Goal: Entertainment & Leisure: Consume media (video, audio)

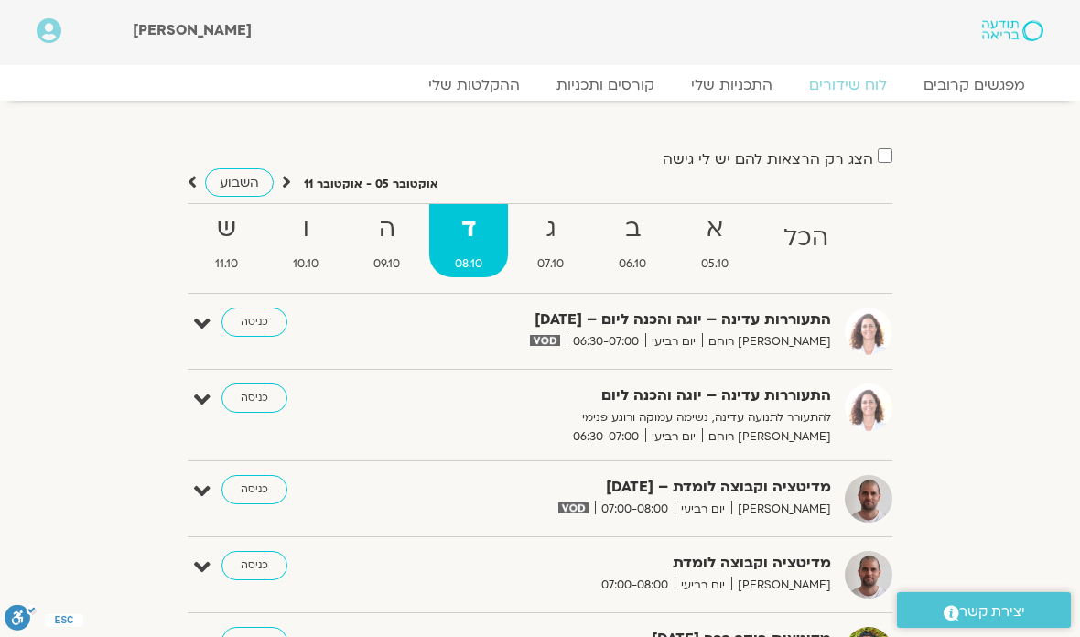
click at [623, 79] on link "קורסים ותכניות" at bounding box center [605, 85] width 135 height 18
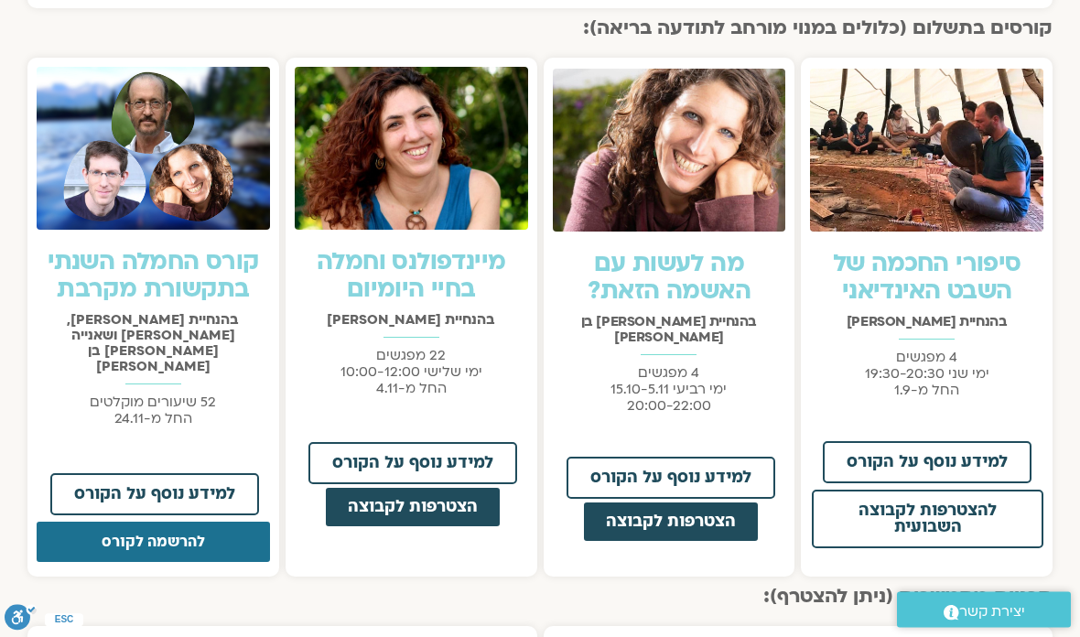
scroll to position [1347, 0]
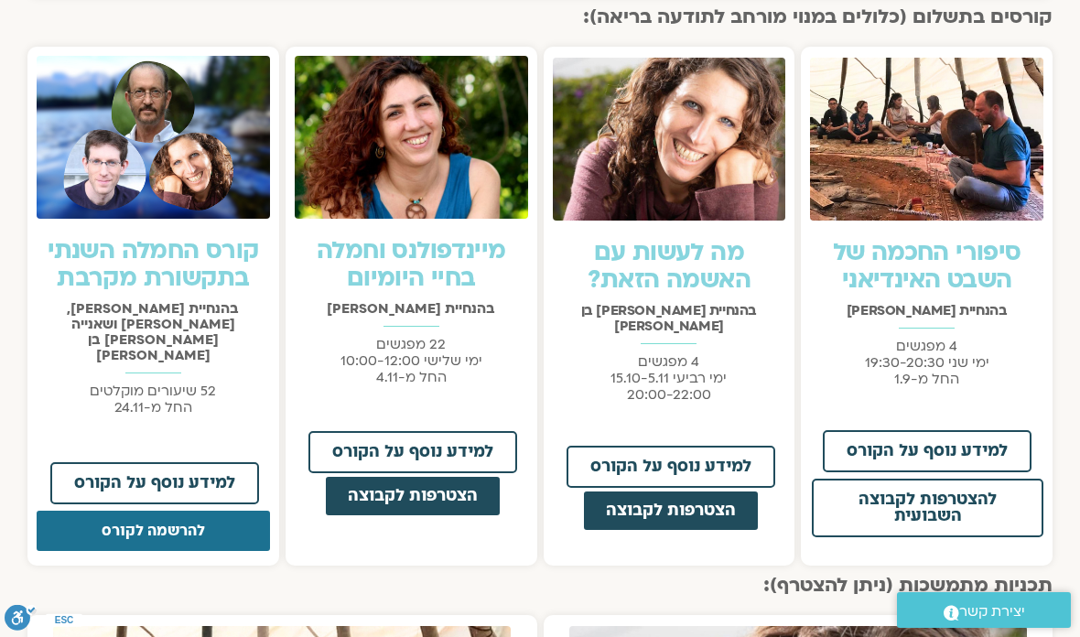
click at [220, 511] on button "להרשמה לקורס" at bounding box center [153, 531] width 233 height 40
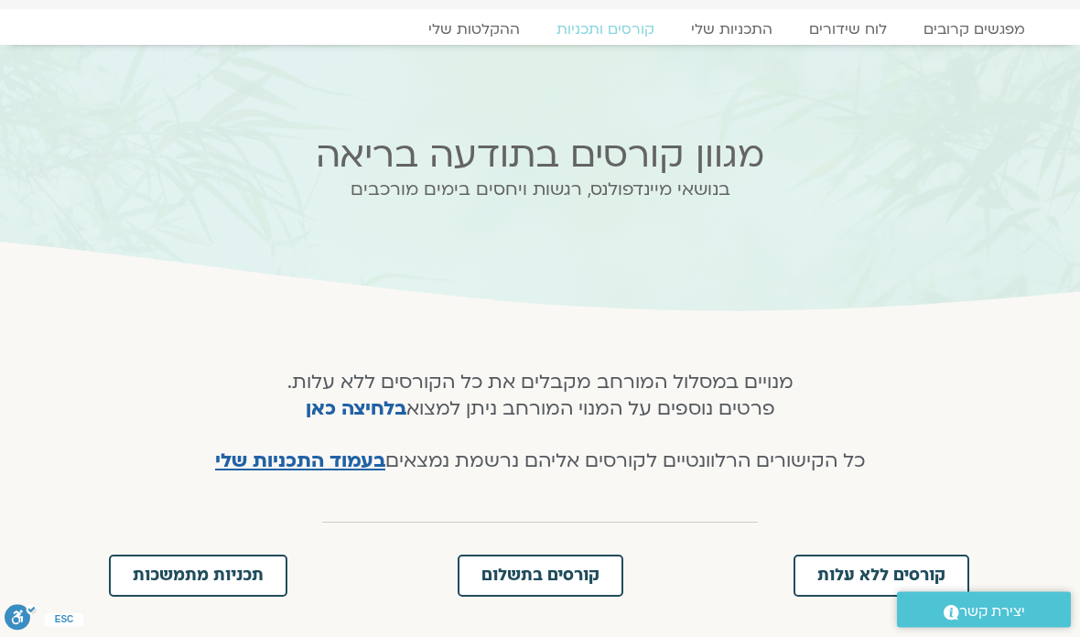
scroll to position [0, 0]
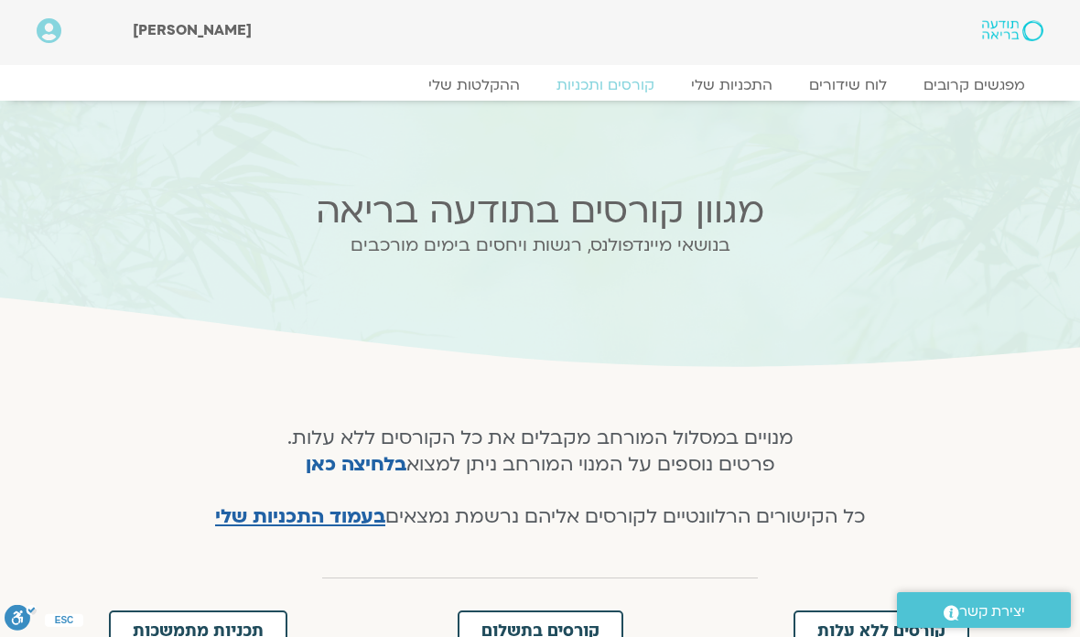
click at [739, 81] on link "התכניות שלי" at bounding box center [732, 85] width 118 height 18
click at [735, 92] on link "התכניות שלי" at bounding box center [732, 85] width 118 height 18
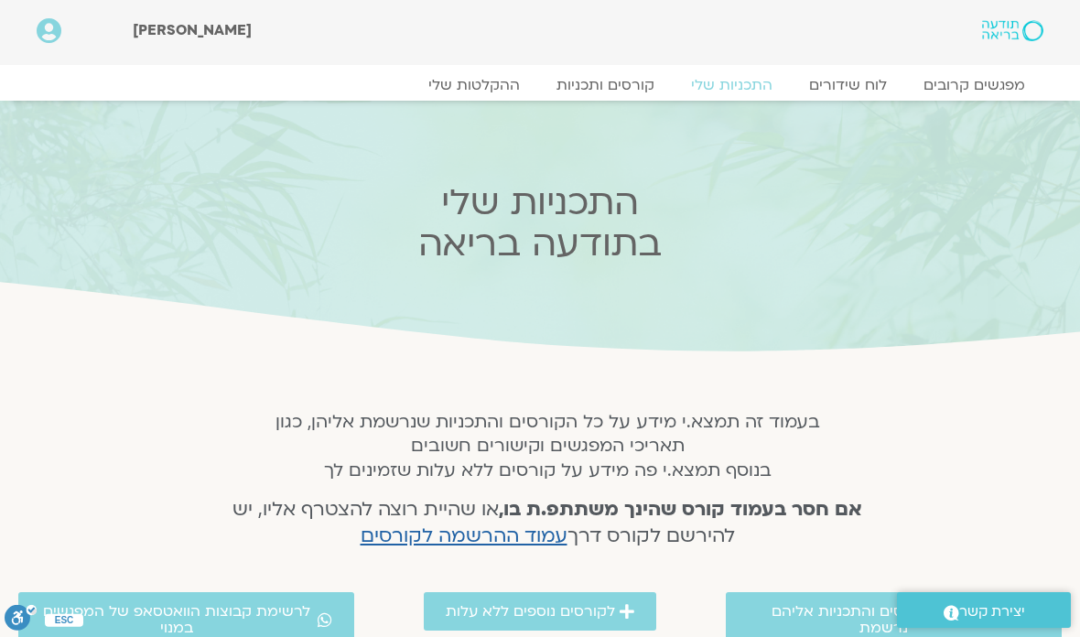
click at [720, 85] on link "התכניות שלי" at bounding box center [732, 85] width 118 height 18
click at [740, 82] on link "התכניות שלי" at bounding box center [732, 85] width 118 height 18
click at [819, 608] on span "לרשימת הקורסים והתכניות אליהם נרשמת" at bounding box center [883, 619] width 271 height 33
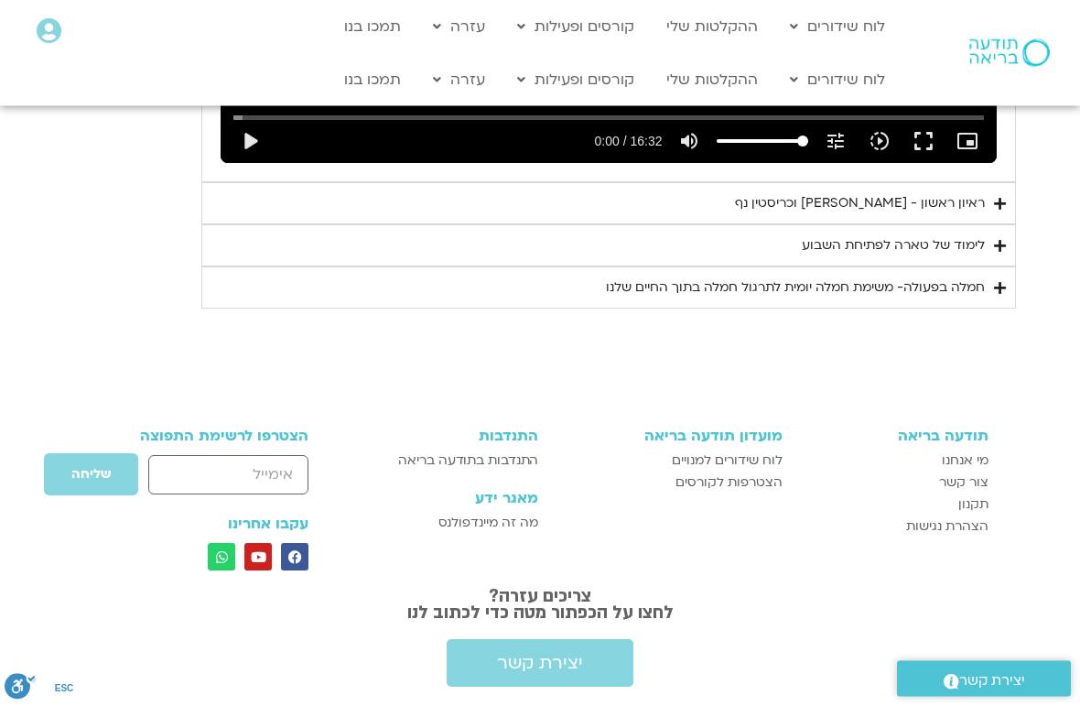
scroll to position [1385, 0]
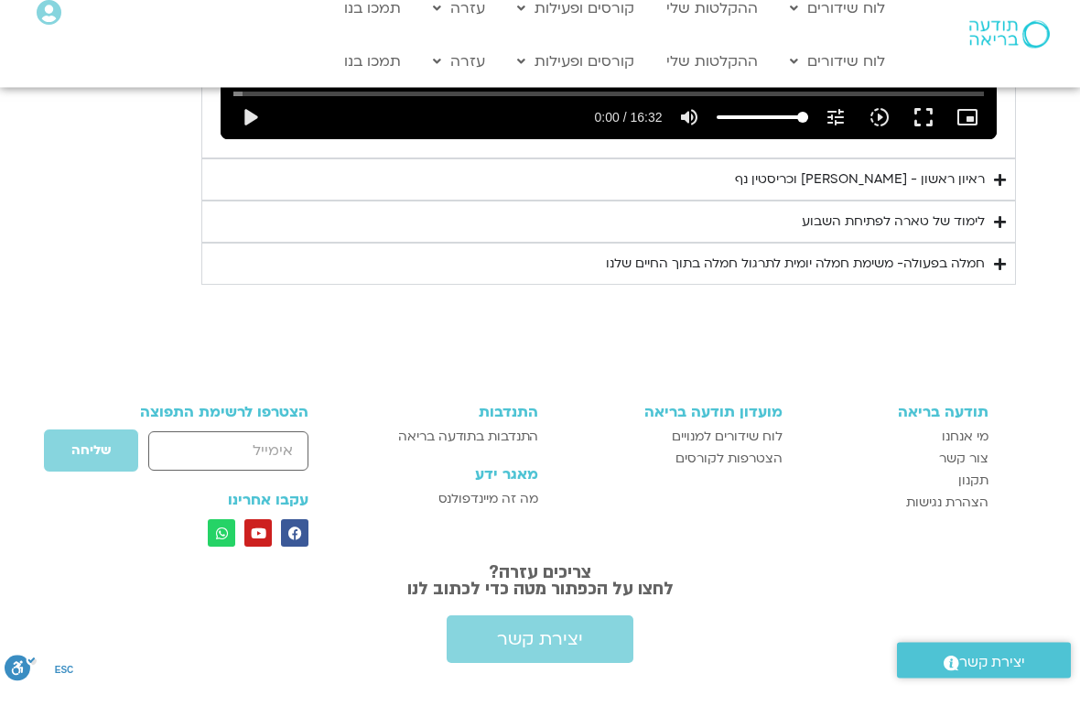
click at [915, 188] on div "ראיון ראשון - [PERSON_NAME] [PERSON_NAME]" at bounding box center [860, 199] width 250 height 22
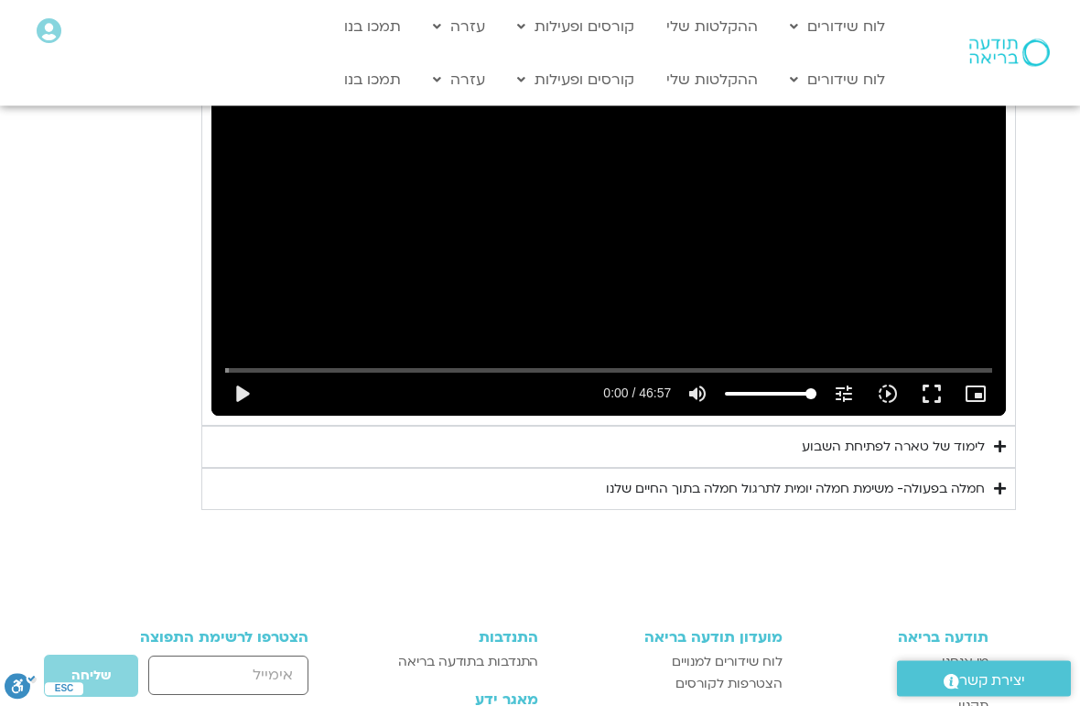
scroll to position [1648, 0]
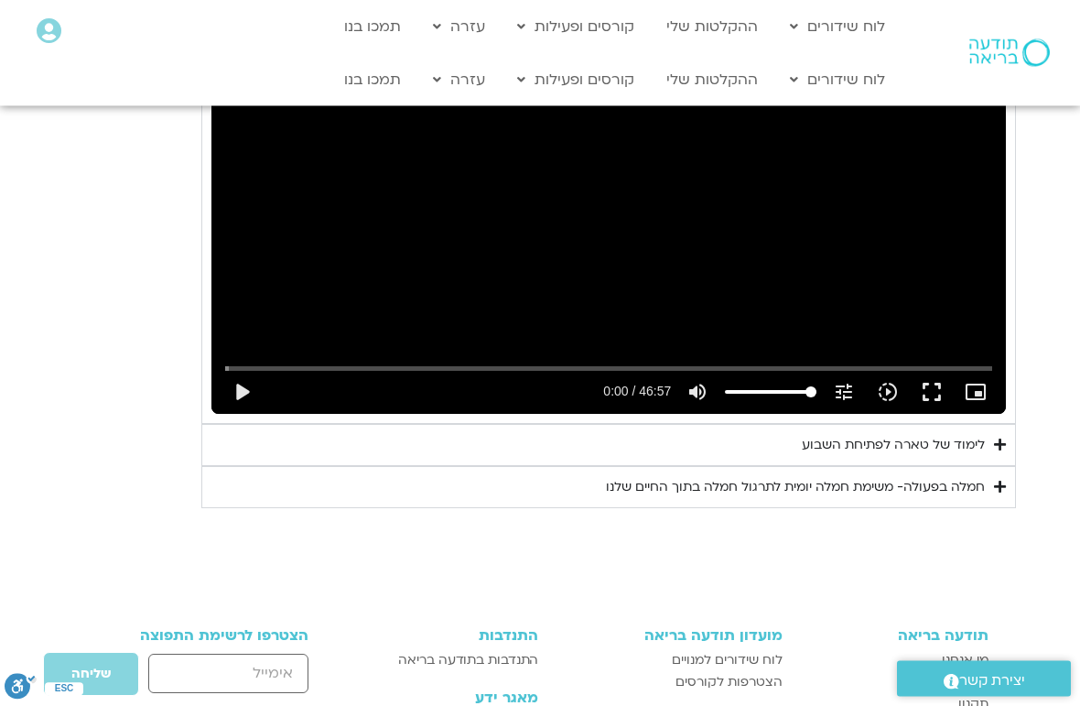
click at [227, 394] on button "play_arrow" at bounding box center [242, 393] width 44 height 44
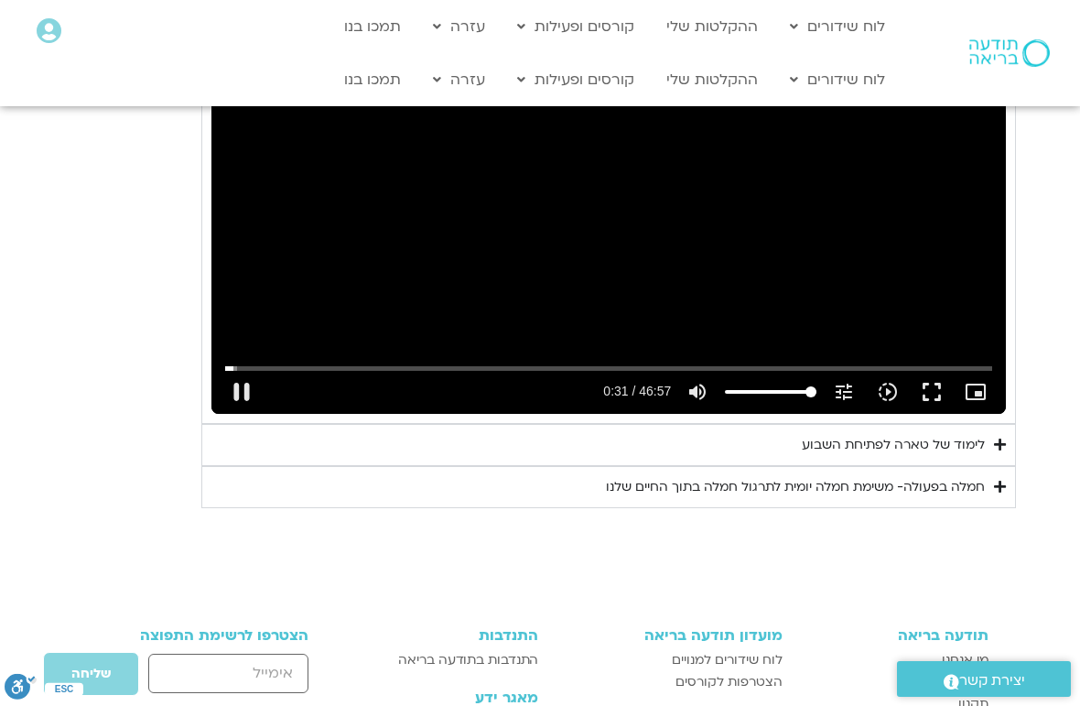
click at [939, 374] on button "fullscreen" at bounding box center [932, 392] width 44 height 44
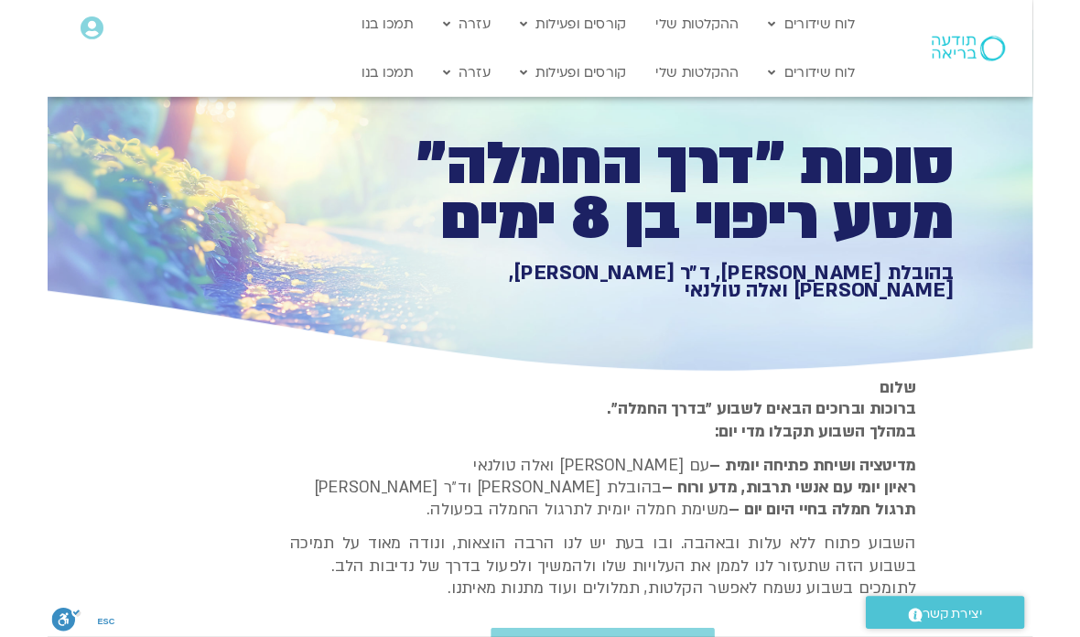
scroll to position [1722, 0]
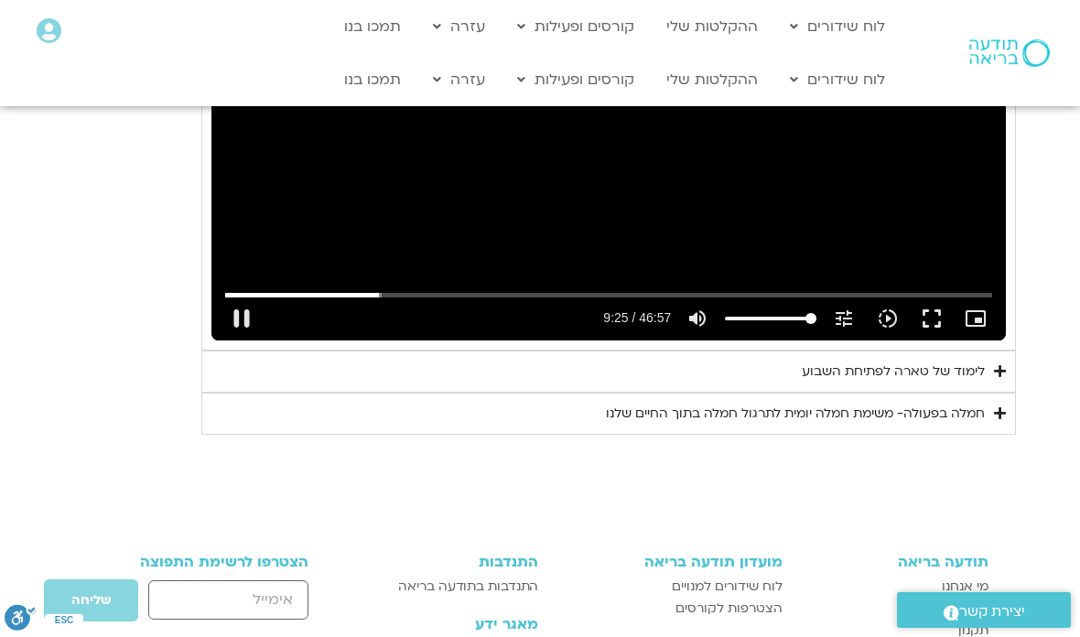
click at [939, 321] on button "fullscreen" at bounding box center [932, 319] width 44 height 44
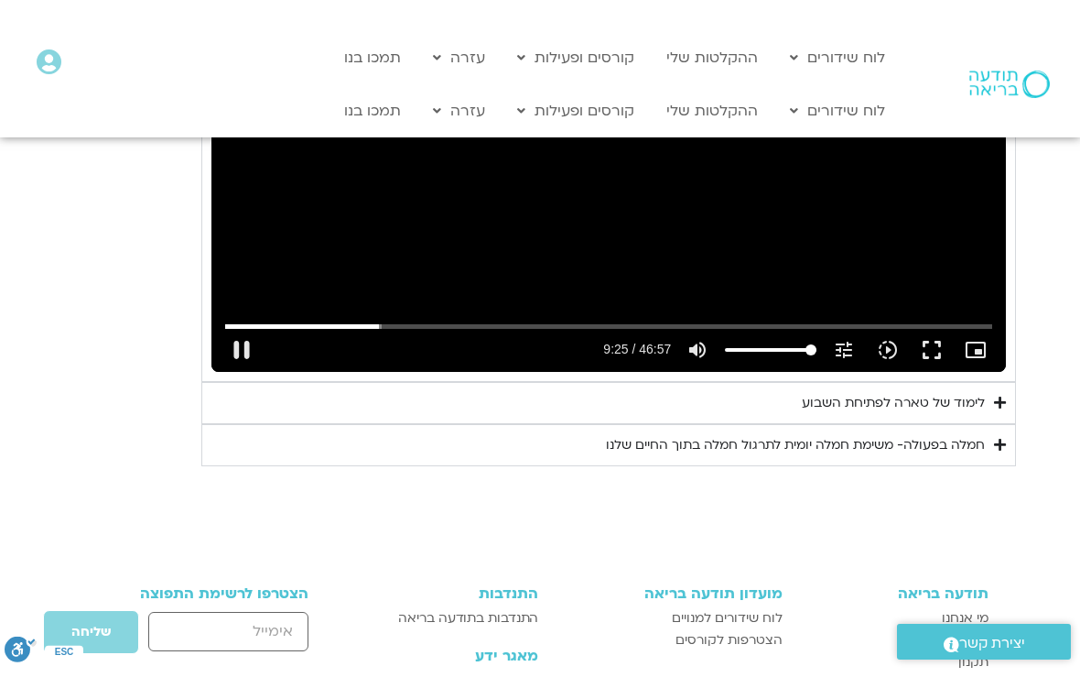
scroll to position [22, 0]
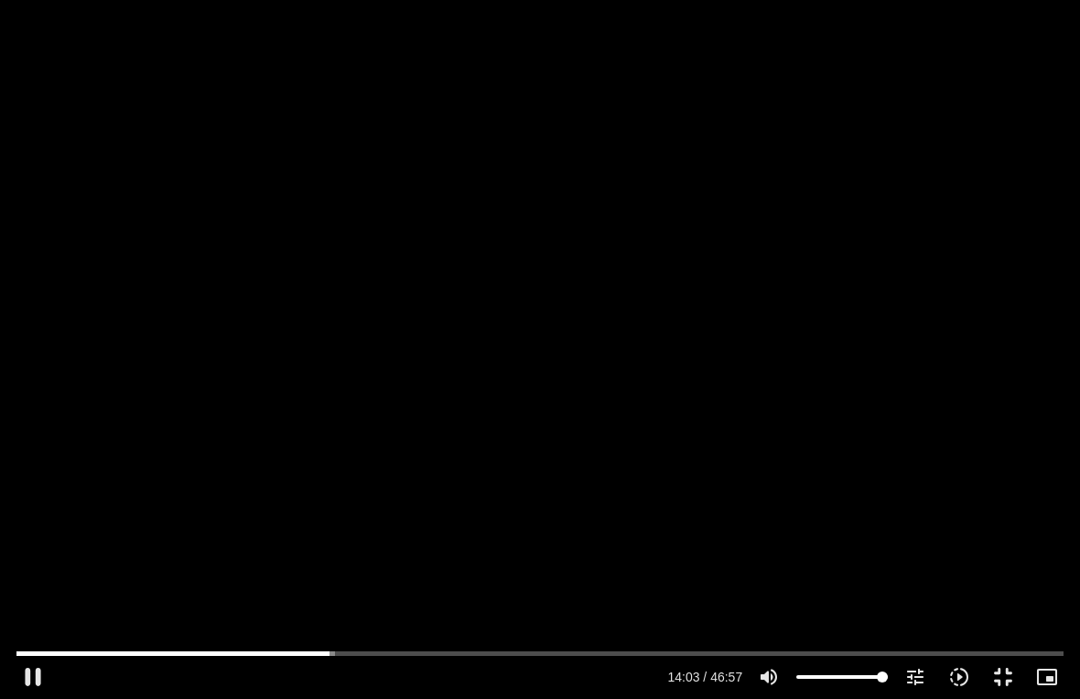
click at [23, 679] on button "pause" at bounding box center [33, 677] width 44 height 44
click at [35, 677] on button "play_arrow" at bounding box center [33, 677] width 44 height 44
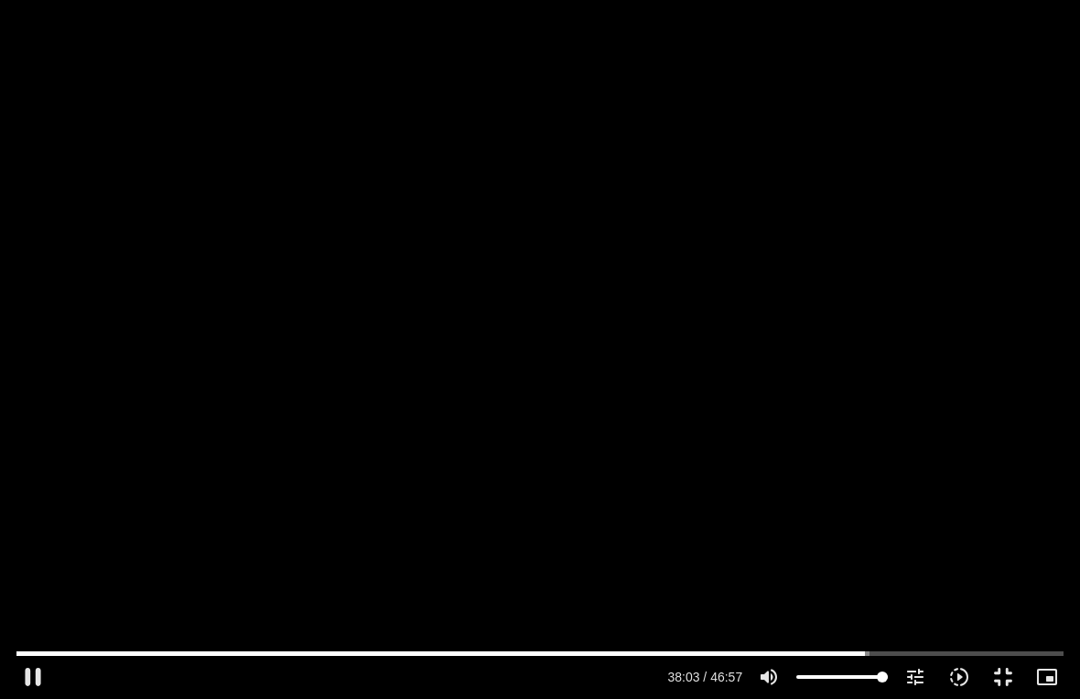
click at [970, 615] on div "0s fast_forward" at bounding box center [864, 349] width 432 height 699
click at [999, 600] on div "0s fast_forward" at bounding box center [864, 349] width 432 height 699
click at [901, 458] on div "0s fast_forward" at bounding box center [864, 349] width 432 height 699
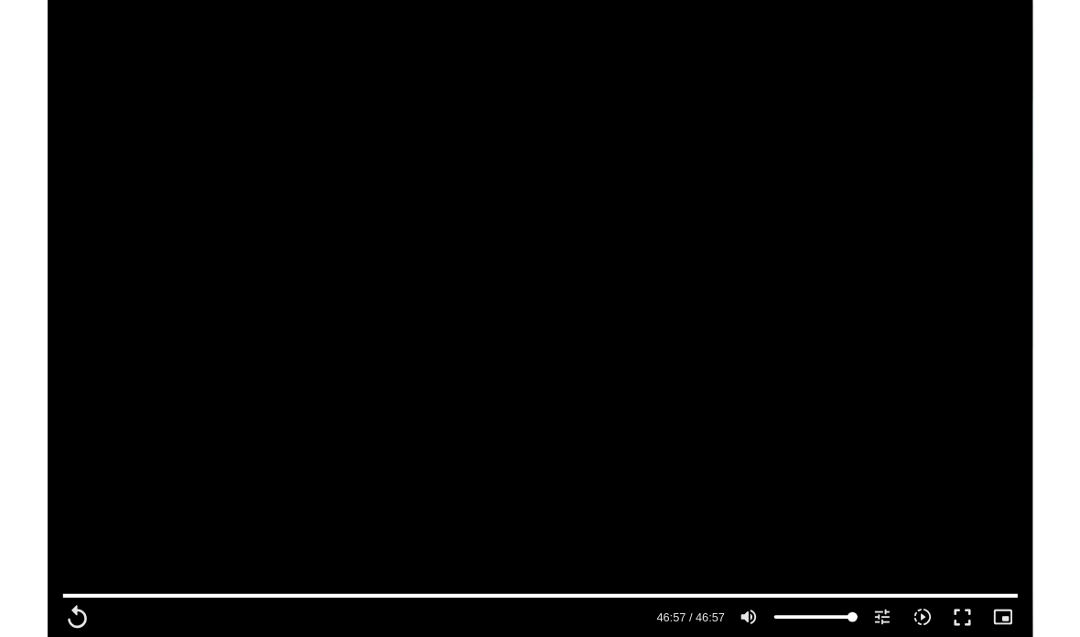
scroll to position [1722, 0]
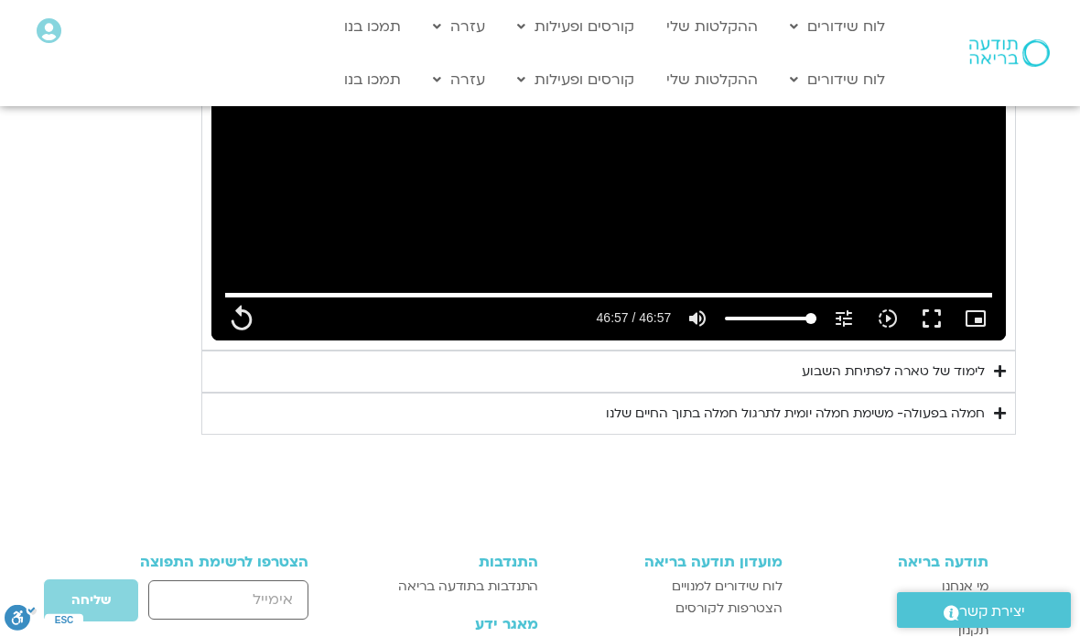
click at [960, 361] on div "לימוד של טארה לפתיחת השבוע" at bounding box center [893, 372] width 183 height 22
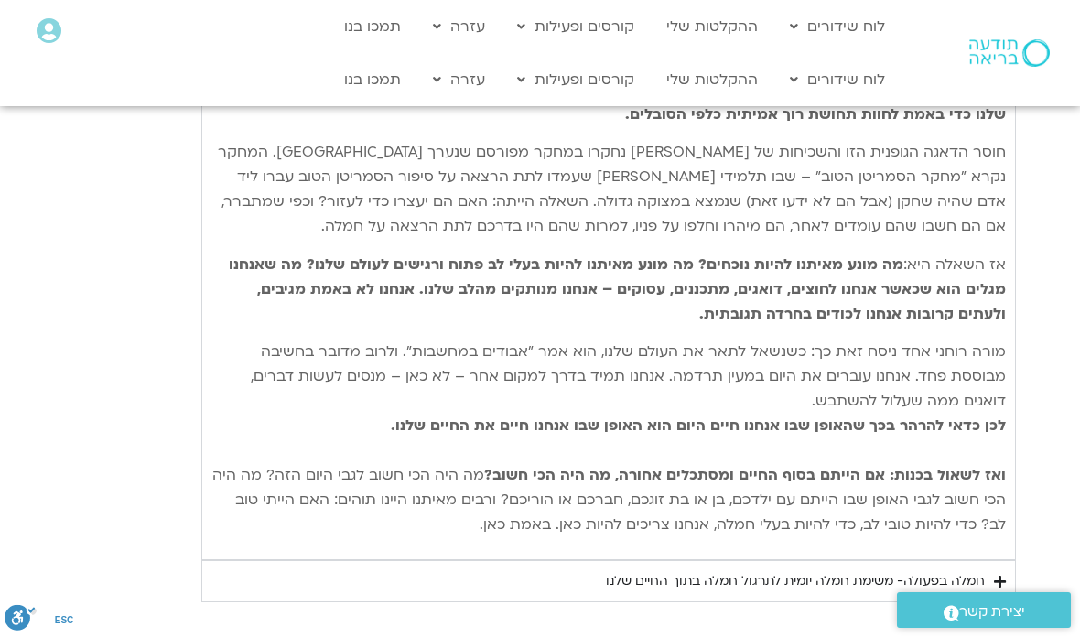
scroll to position [2141, 0]
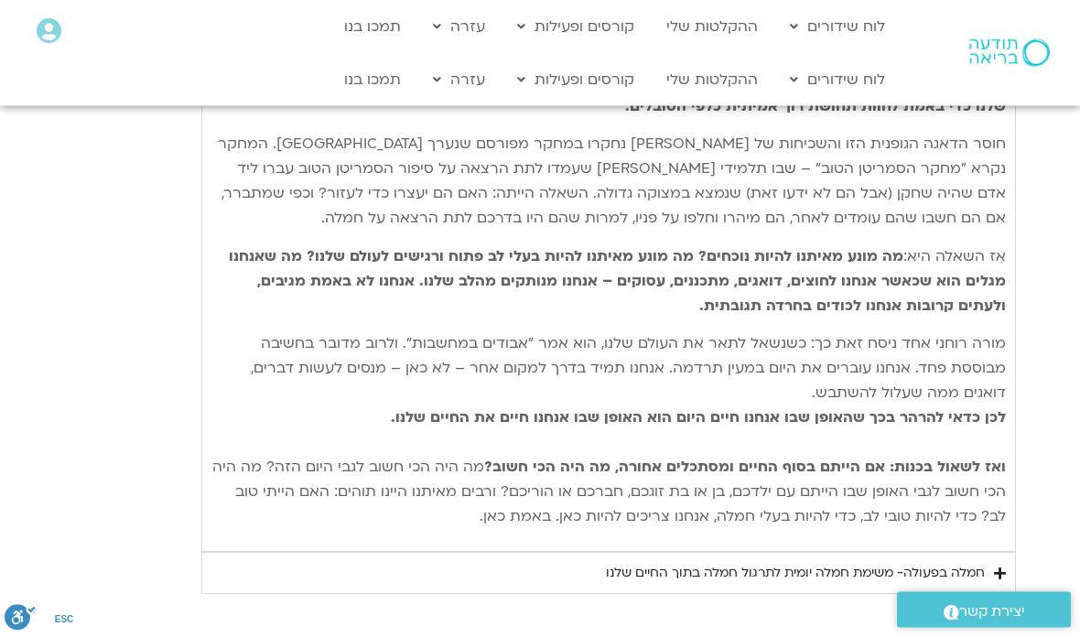
click at [953, 566] on div "חמלה בפעולה- משימת חמלה יומית לתרגול חמלה בתוך החיים שלנו" at bounding box center [795, 574] width 379 height 22
click at [925, 569] on div "חמלה בפעולה- משימת חמלה יומית לתרגול חמלה בתוך החיים שלנו" at bounding box center [795, 573] width 379 height 22
click at [938, 562] on div "חמלה בפעולה- משימת חמלה יומית לתרגול חמלה בתוך החיים שלנו" at bounding box center [795, 573] width 379 height 22
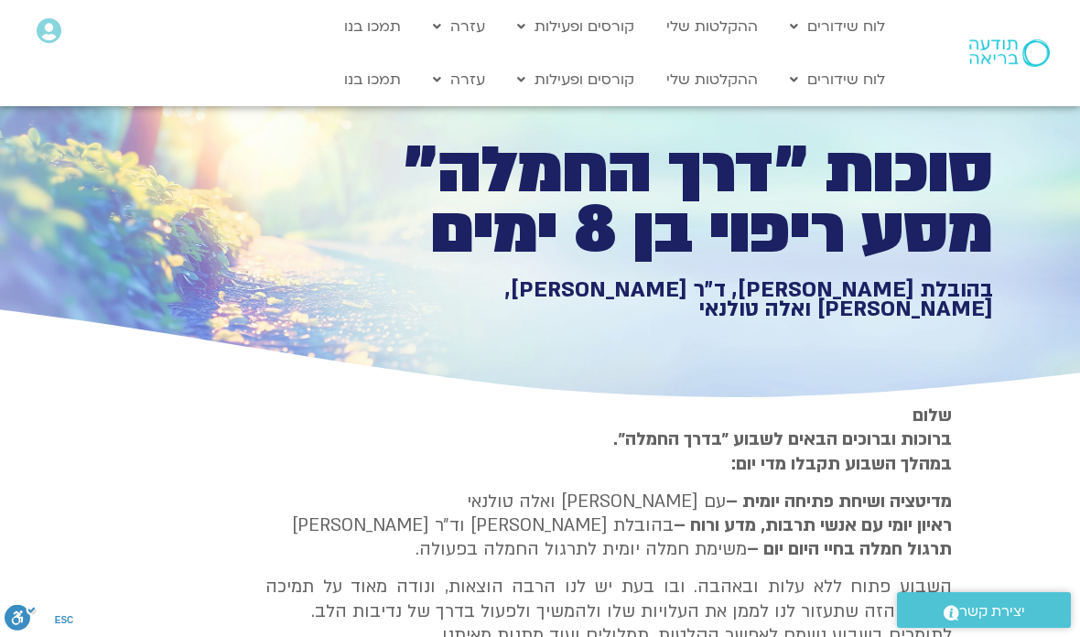
scroll to position [0, 0]
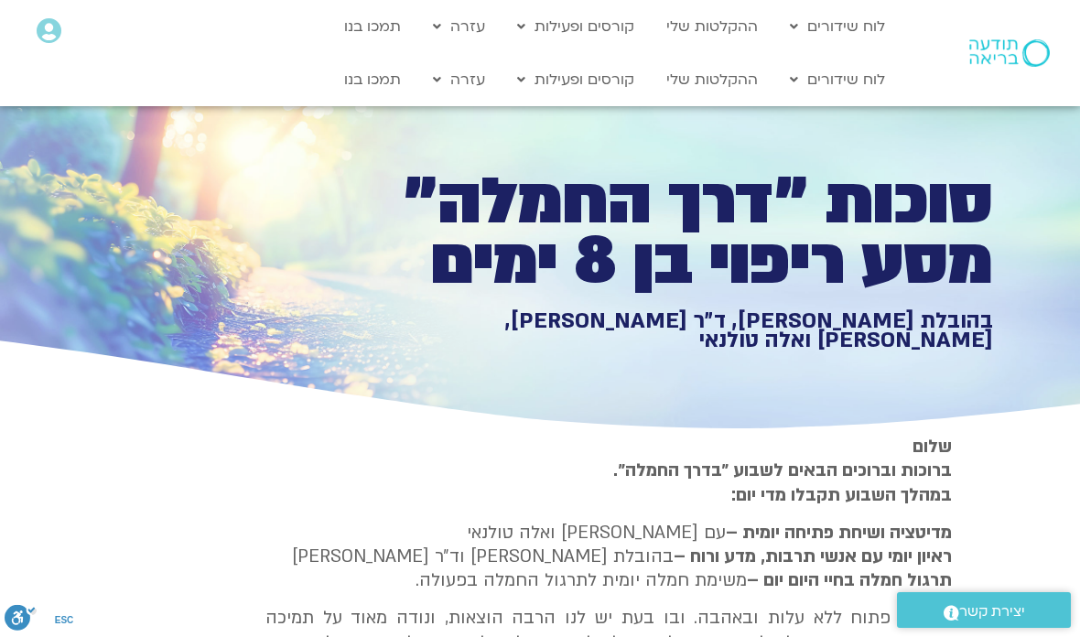
click at [956, 117] on link "לוח שידורים יומי" at bounding box center [881, 118] width 201 height 42
type input "2817.733333"
click at [954, 115] on link "לוח שידורים יומי" at bounding box center [881, 118] width 201 height 42
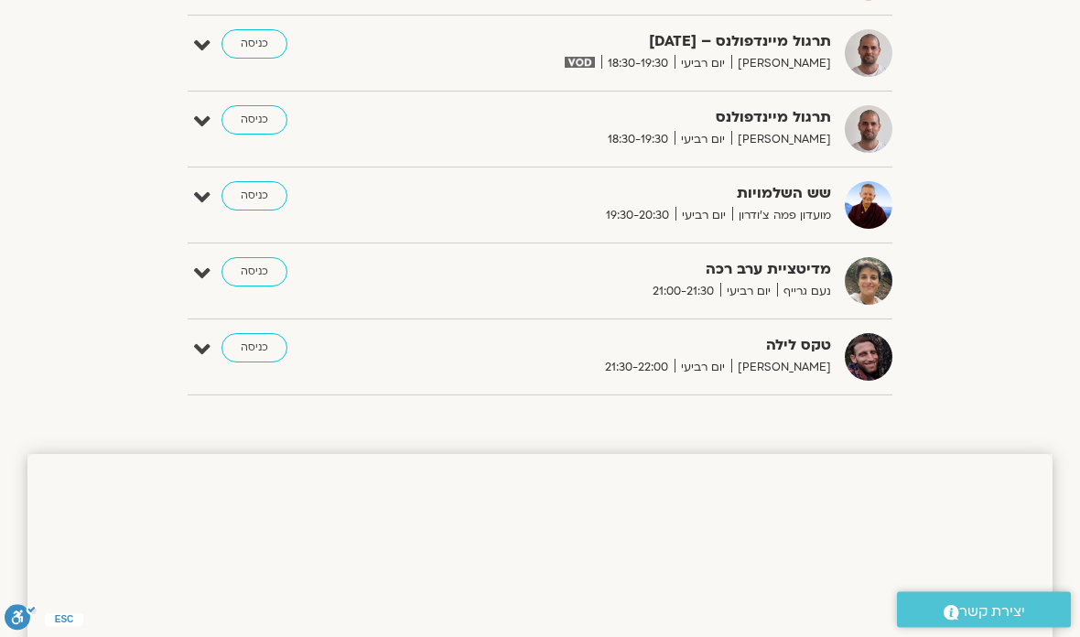
scroll to position [1636, 0]
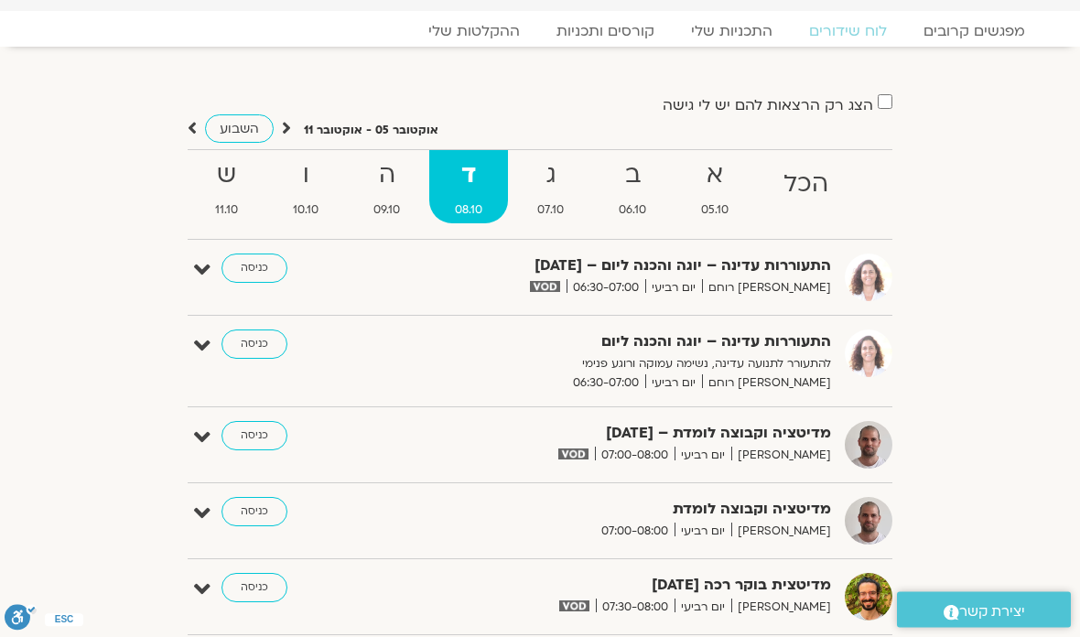
click at [399, 181] on strong "ה" at bounding box center [387, 176] width 78 height 41
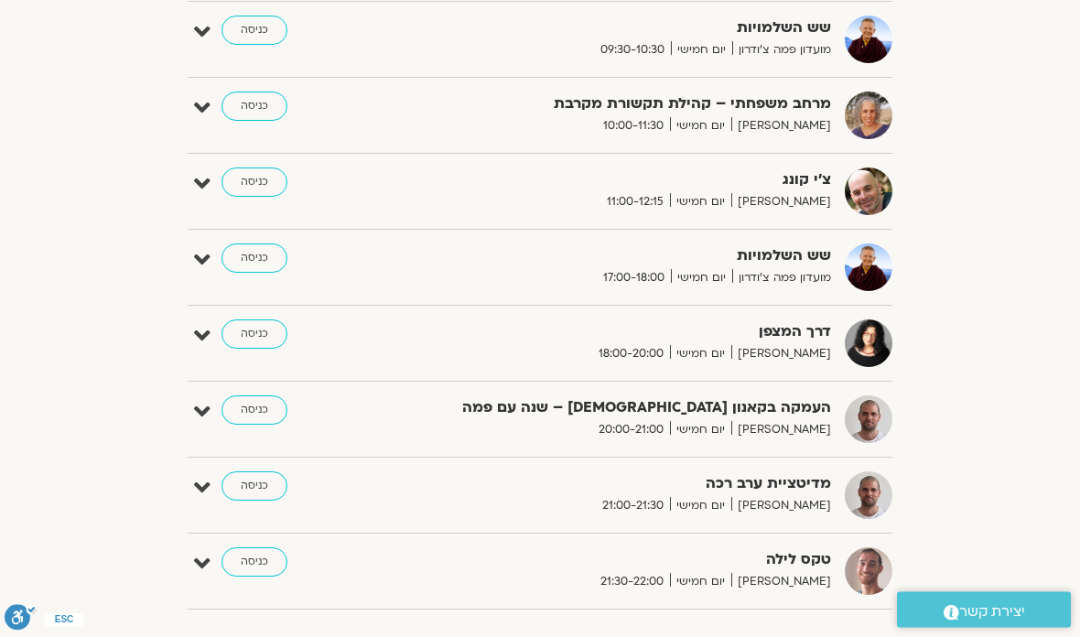
scroll to position [720, 0]
click at [974, 493] on div "הצג רק הרצאות להם יש [PERSON_NAME] גישה [DATE] - [DATE] השבוע להציג אירועים שפת…" at bounding box center [539, 25] width 1025 height 1196
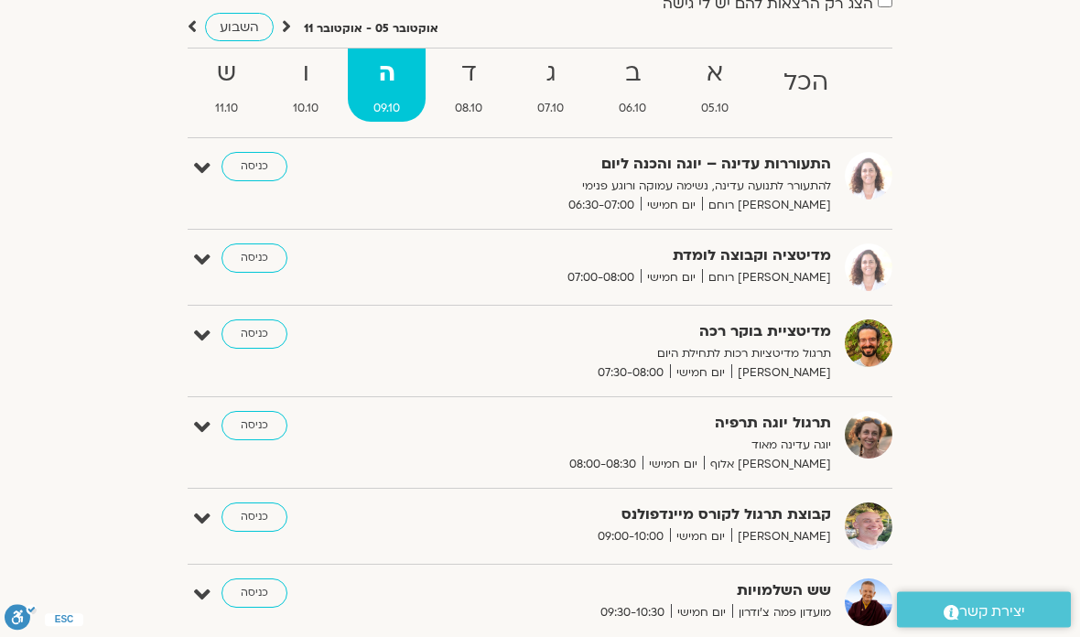
scroll to position [0, 0]
